Goal: Information Seeking & Learning: Learn about a topic

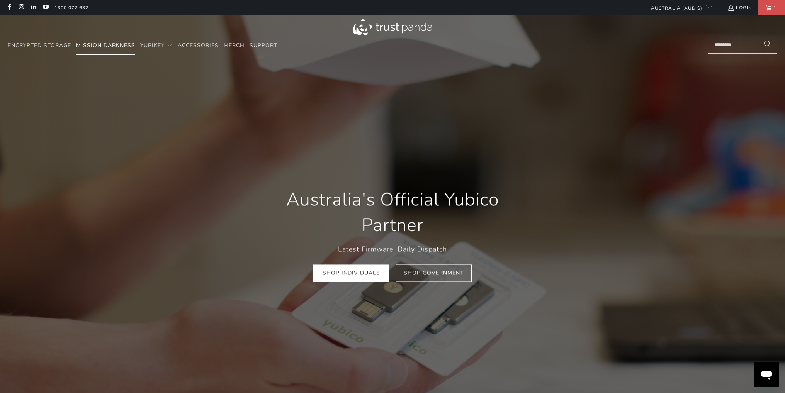
click at [125, 49] on link "Mission Darkness" at bounding box center [105, 46] width 59 height 18
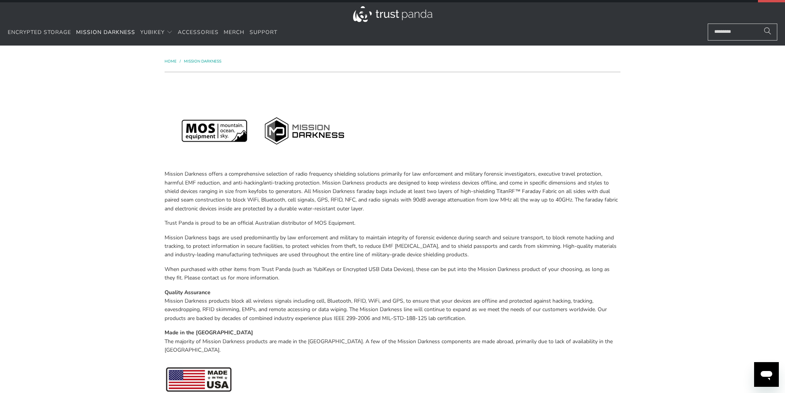
scroll to position [39, 0]
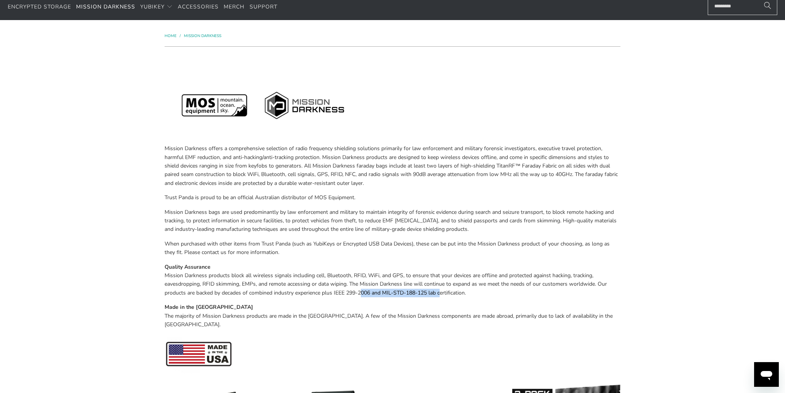
drag, startPoint x: 362, startPoint y: 291, endPoint x: 502, endPoint y: 289, distance: 139.9
click at [453, 292] on p "Quality Assurance Mission Darkness products block all wireless signals includin…" at bounding box center [393, 280] width 456 height 35
click at [498, 289] on p "Quality Assurance Mission Darkness products block all wireless signals includin…" at bounding box center [393, 280] width 456 height 35
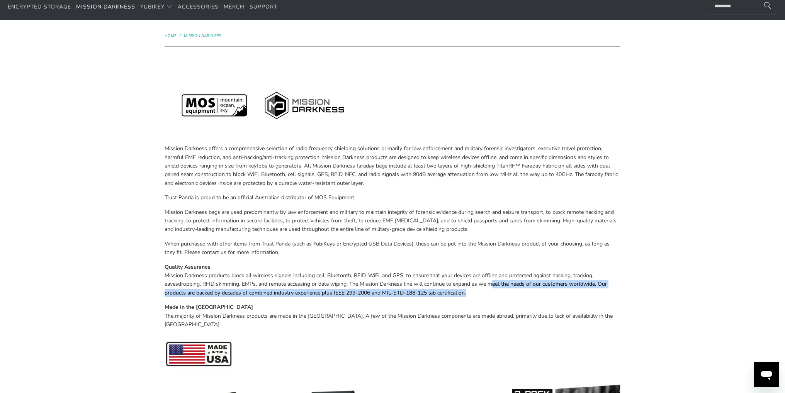
drag, startPoint x: 491, startPoint y: 288, endPoint x: 481, endPoint y: 289, distance: 10.5
click at [484, 289] on p "Quality Assurance Mission Darkness products block all wireless signals includin…" at bounding box center [393, 280] width 456 height 35
click at [481, 289] on p "Quality Assurance Mission Darkness products block all wireless signals includin…" at bounding box center [393, 280] width 456 height 35
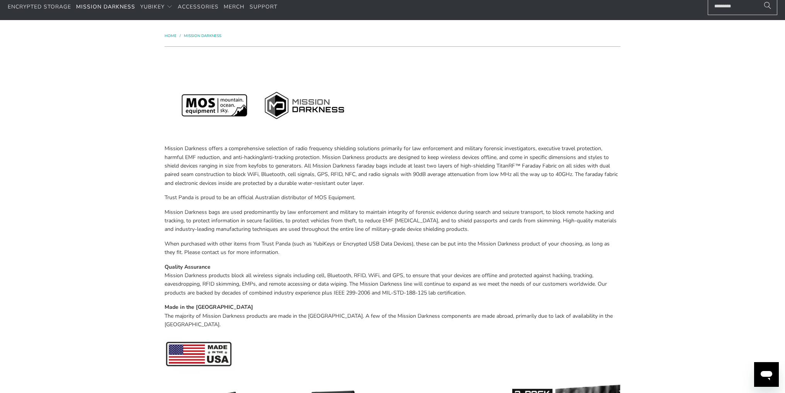
click at [491, 292] on p "Quality Assurance Mission Darkness products block all wireless signals includin…" at bounding box center [393, 280] width 456 height 35
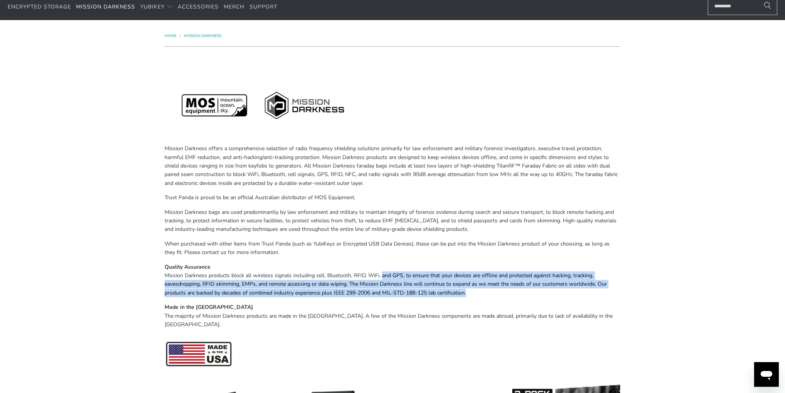
drag, startPoint x: 491, startPoint y: 292, endPoint x: 385, endPoint y: 279, distance: 106.8
click at [385, 279] on p "Quality Assurance Mission Darkness products block all wireless signals includin…" at bounding box center [393, 280] width 456 height 35
click at [527, 297] on p "Quality Assurance Mission Darkness products block all wireless signals includin…" at bounding box center [393, 280] width 456 height 35
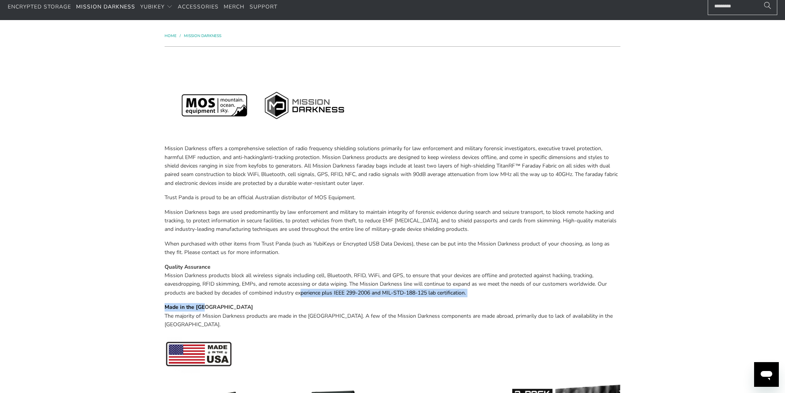
drag, startPoint x: 476, startPoint y: 299, endPoint x: 285, endPoint y: 288, distance: 191.5
click at [287, 289] on div "Mission Darkness offers a comprehensive selection of radio frequency shielding …" at bounding box center [393, 215] width 456 height 322
click at [335, 299] on div "Mission Darkness offers a comprehensive selection of radio frequency shielding …" at bounding box center [393, 215] width 456 height 322
